Goal: Information Seeking & Learning: Learn about a topic

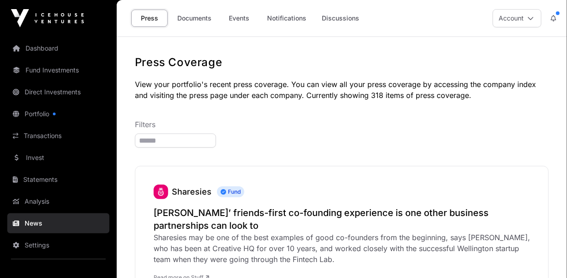
click at [29, 47] on link "Dashboard" at bounding box center [58, 48] width 102 height 20
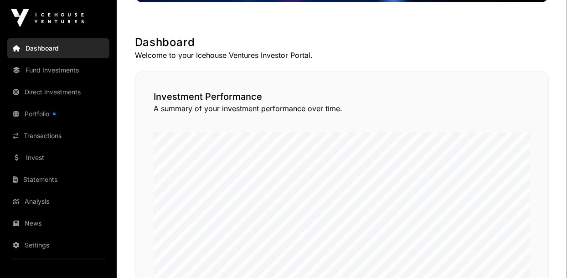
scroll to position [152, 0]
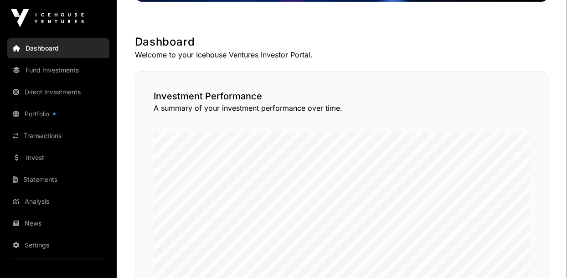
click at [26, 178] on link "Statements" at bounding box center [58, 180] width 102 height 20
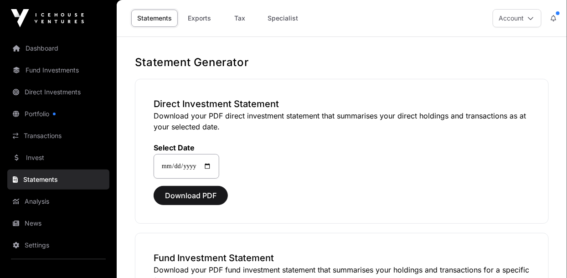
click at [238, 17] on link "Tax" at bounding box center [240, 18] width 36 height 17
select select
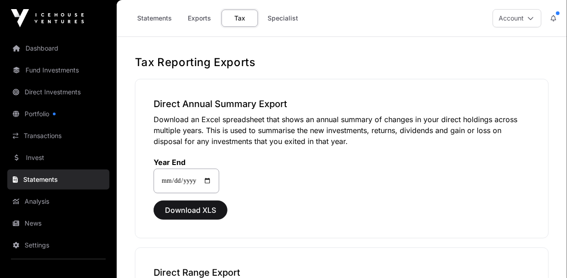
select select
click at [283, 18] on link "Specialist" at bounding box center [283, 18] width 42 height 17
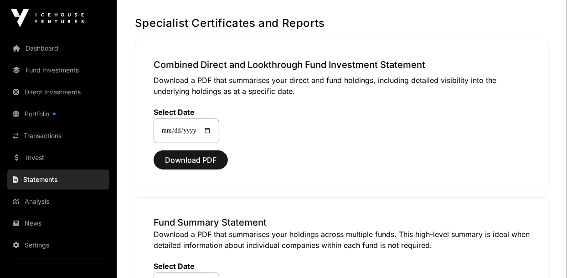
scroll to position [40, 0]
click at [34, 115] on link "Portfolio" at bounding box center [58, 114] width 102 height 20
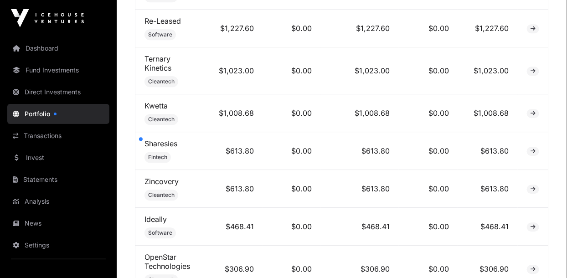
scroll to position [799, 0]
click at [151, 139] on link "Sharesies" at bounding box center [161, 143] width 33 height 9
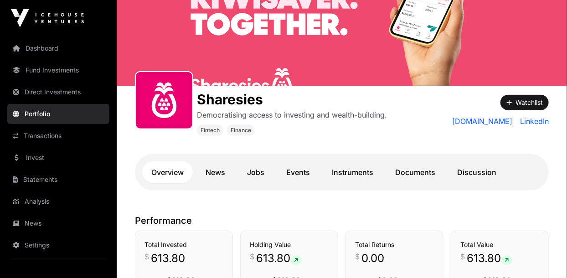
scroll to position [67, 0]
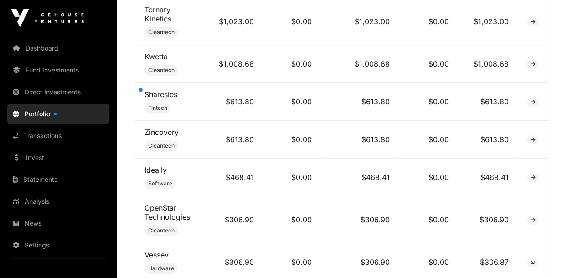
scroll to position [849, 0]
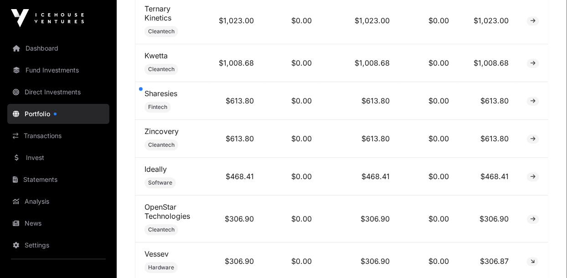
click at [153, 127] on link "Zincovery" at bounding box center [162, 131] width 34 height 9
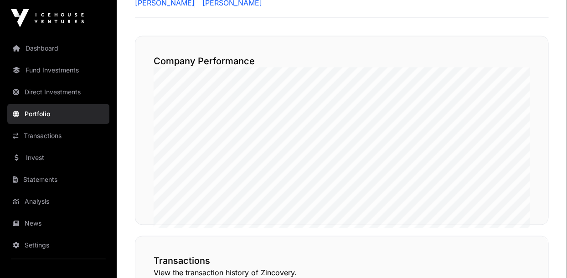
click at [140, 49] on div "Company Performance" at bounding box center [342, 130] width 414 height 189
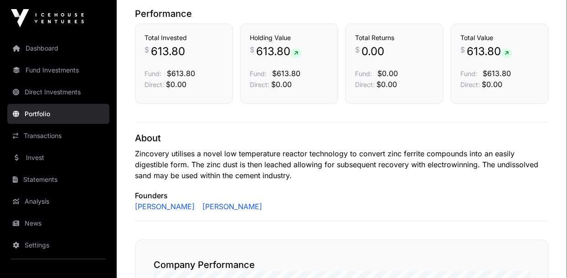
scroll to position [268, 0]
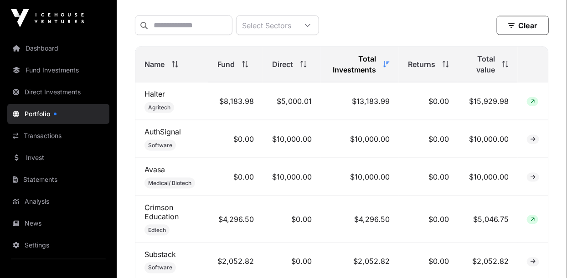
scroll to position [379, 0]
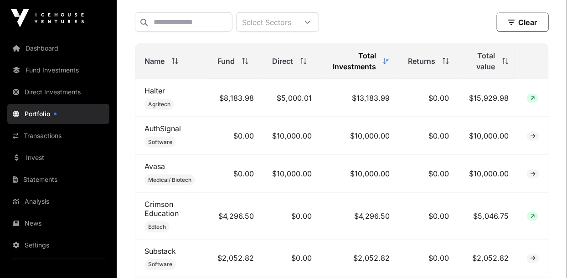
click at [153, 126] on link "AuthSignal" at bounding box center [163, 128] width 36 height 9
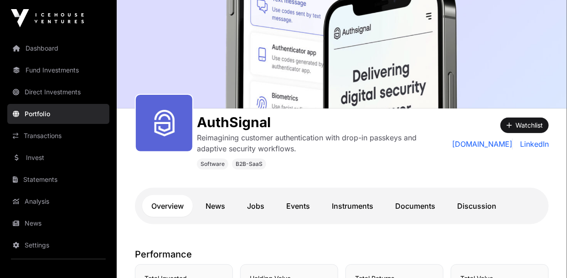
scroll to position [45, 0]
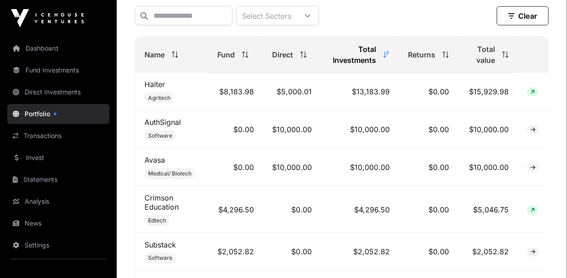
scroll to position [387, 0]
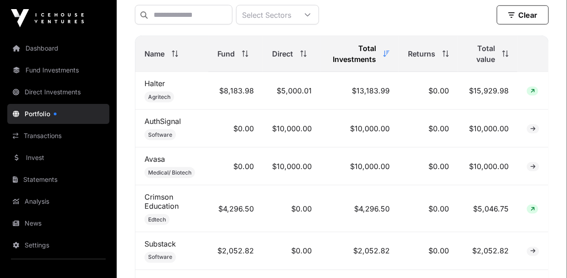
click at [149, 155] on link "Avasa" at bounding box center [155, 159] width 21 height 9
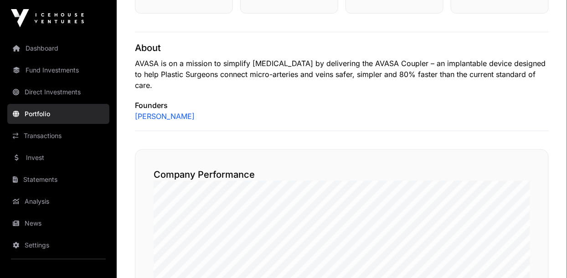
scroll to position [364, 0]
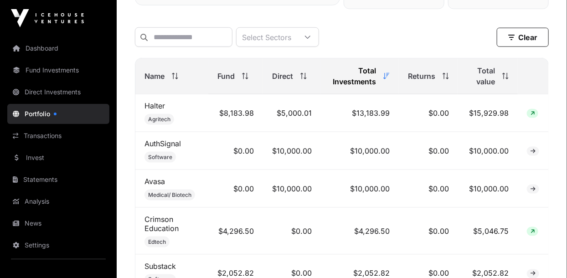
scroll to position [387, 0]
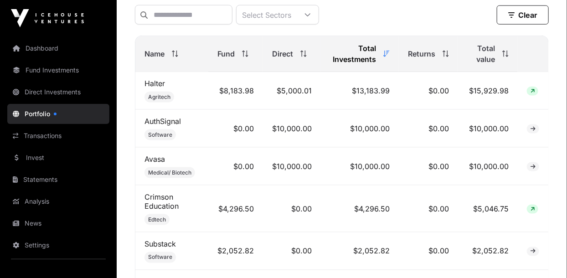
click at [148, 81] on link "Halter" at bounding box center [155, 83] width 21 height 9
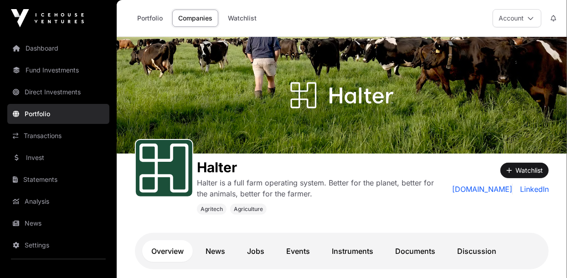
click at [31, 46] on link "Dashboard" at bounding box center [58, 48] width 102 height 20
